Goal: Find specific page/section: Find specific page/section

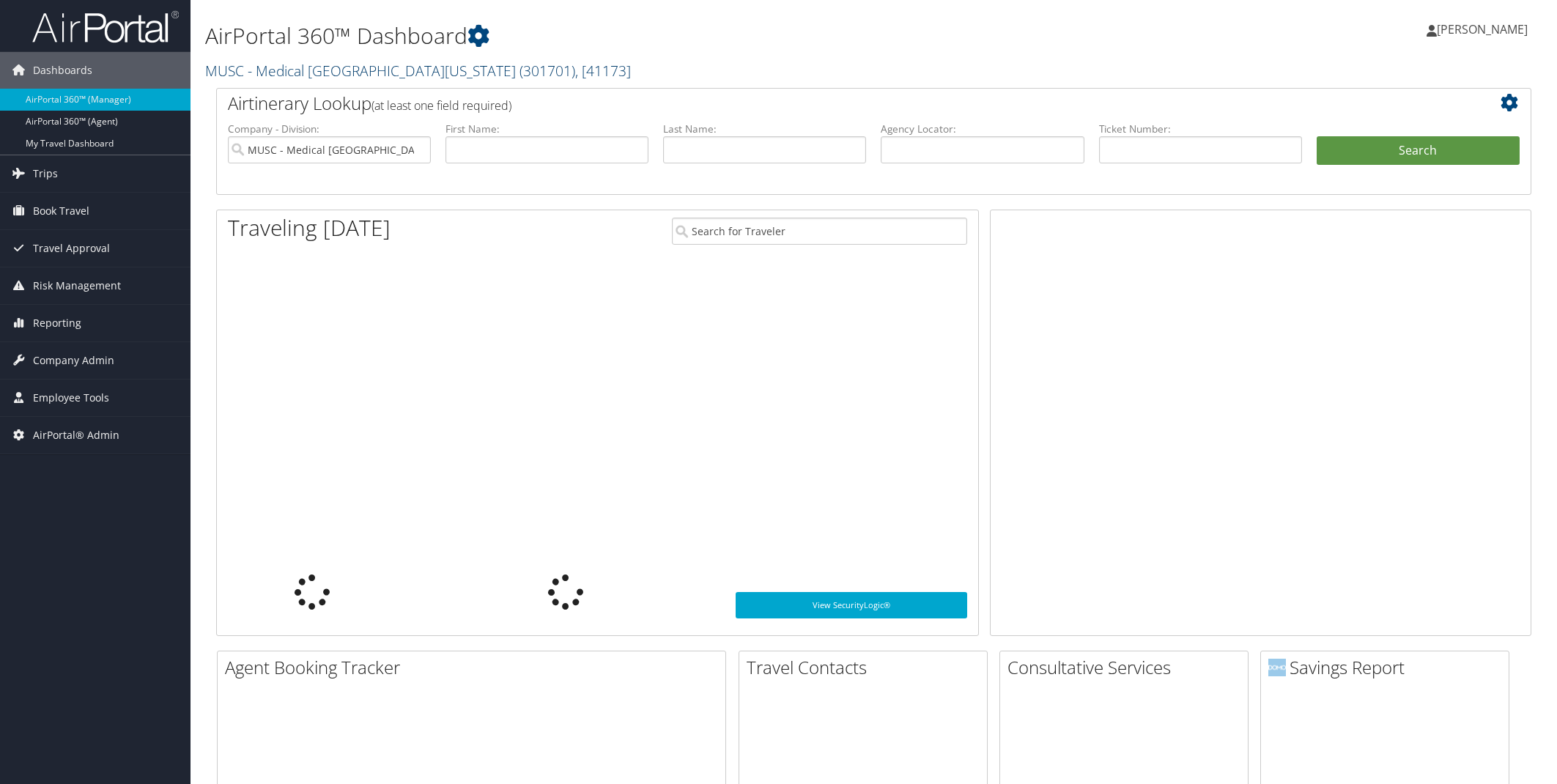
click at [401, 77] on link "MUSC - Medical University of South Carolina ( 301701 ) , [ 41173 ]" at bounding box center [418, 70] width 426 height 20
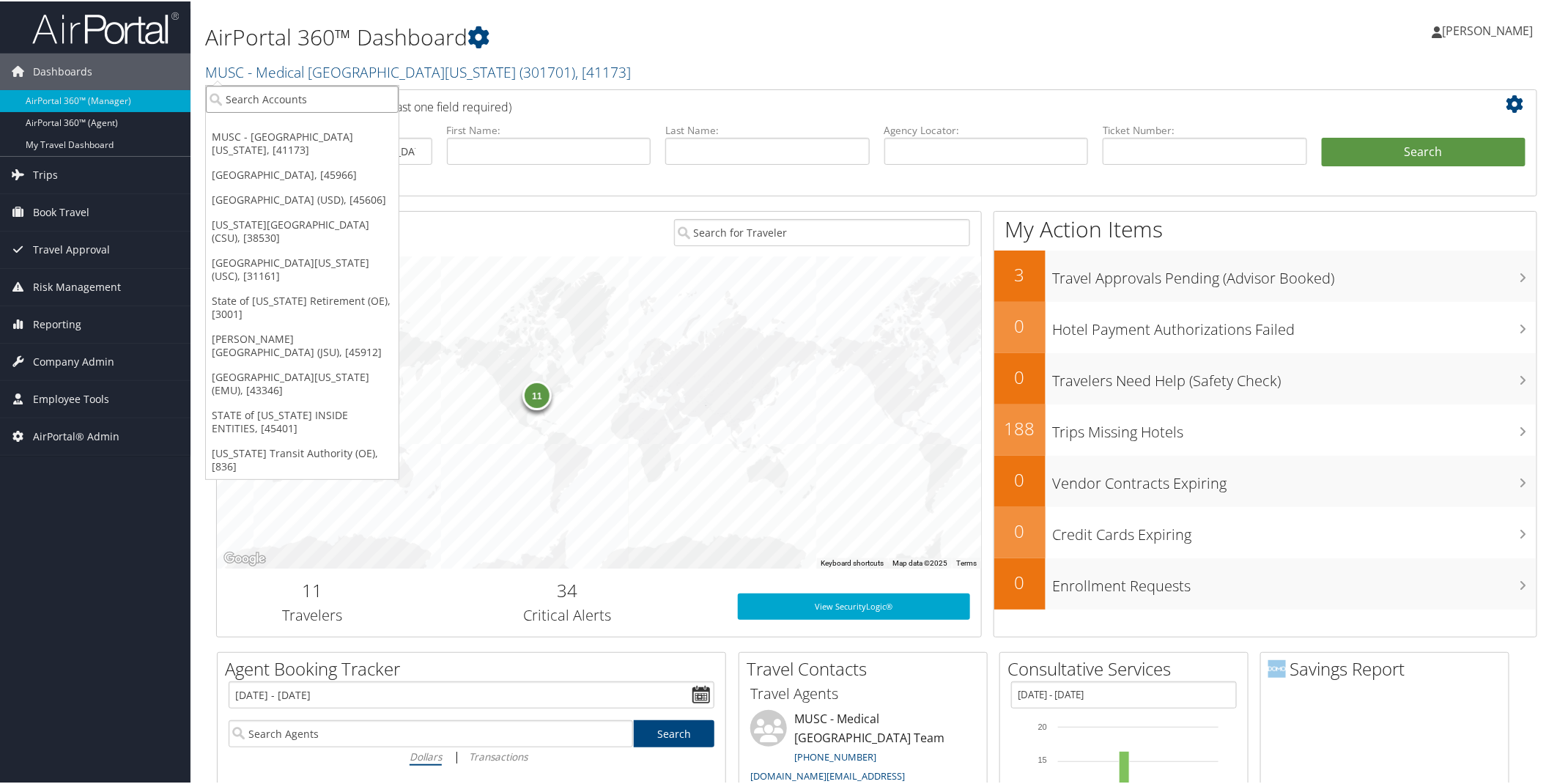
click at [249, 105] on input "search" at bounding box center [302, 98] width 193 height 27
type input "abilene"
click at [266, 133] on div "Account" at bounding box center [348, 138] width 300 height 13
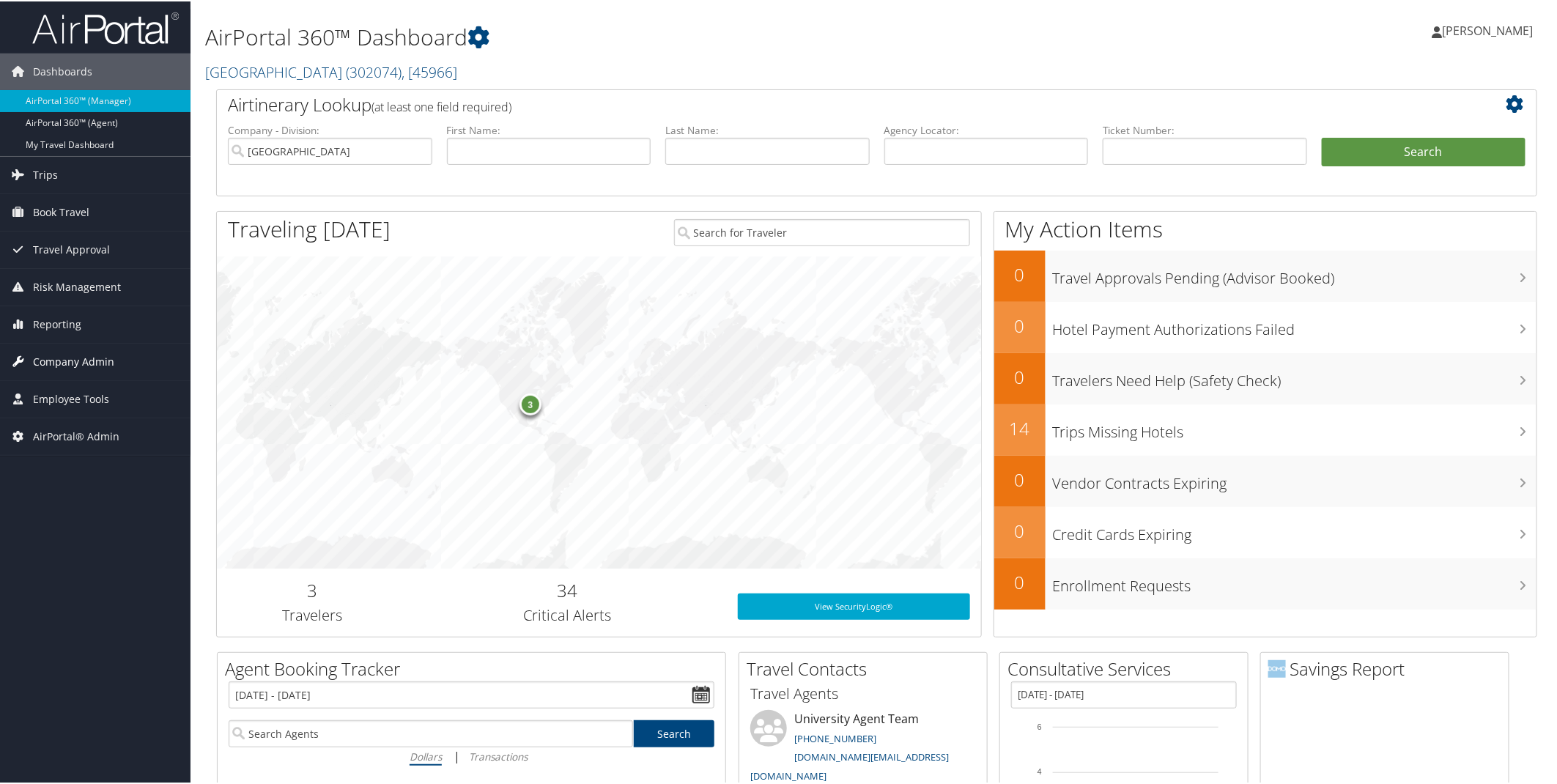
click at [61, 360] on span "Company Admin" at bounding box center [73, 360] width 81 height 37
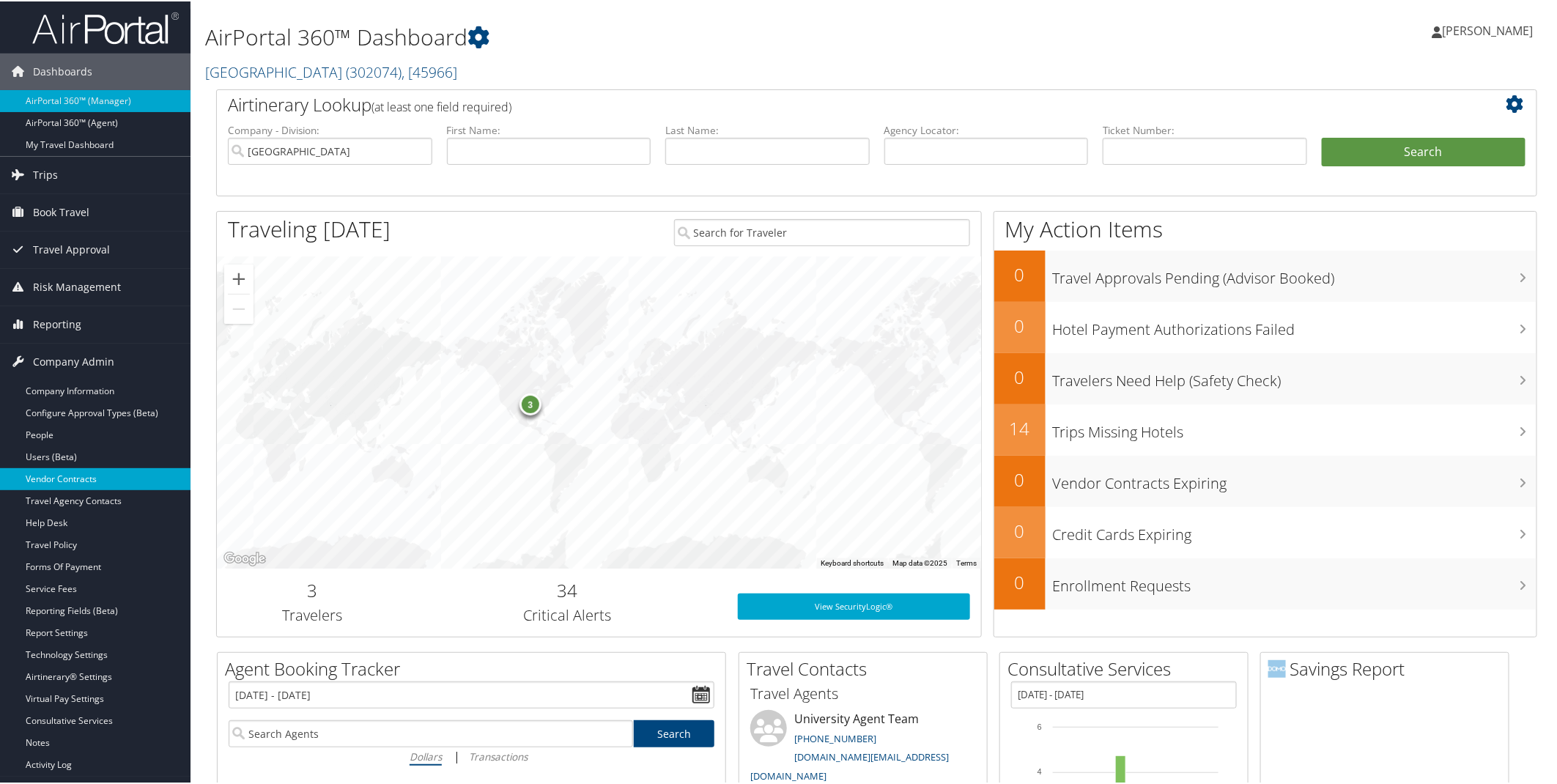
click at [54, 482] on link "Vendor Contracts" at bounding box center [95, 478] width 191 height 22
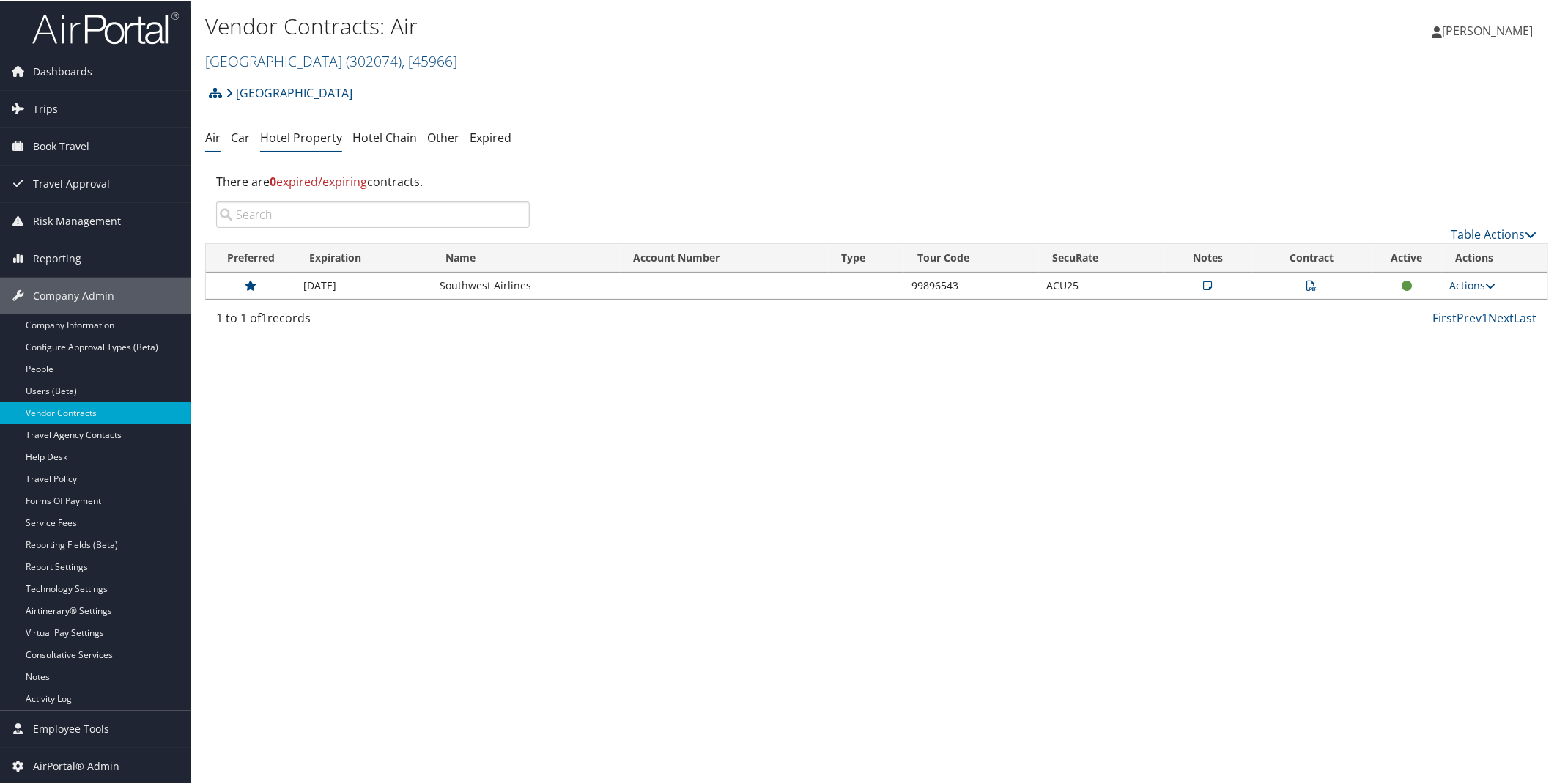
click at [298, 135] on link "Hotel Property" at bounding box center [301, 137] width 82 height 16
